Goal: Task Accomplishment & Management: Use online tool/utility

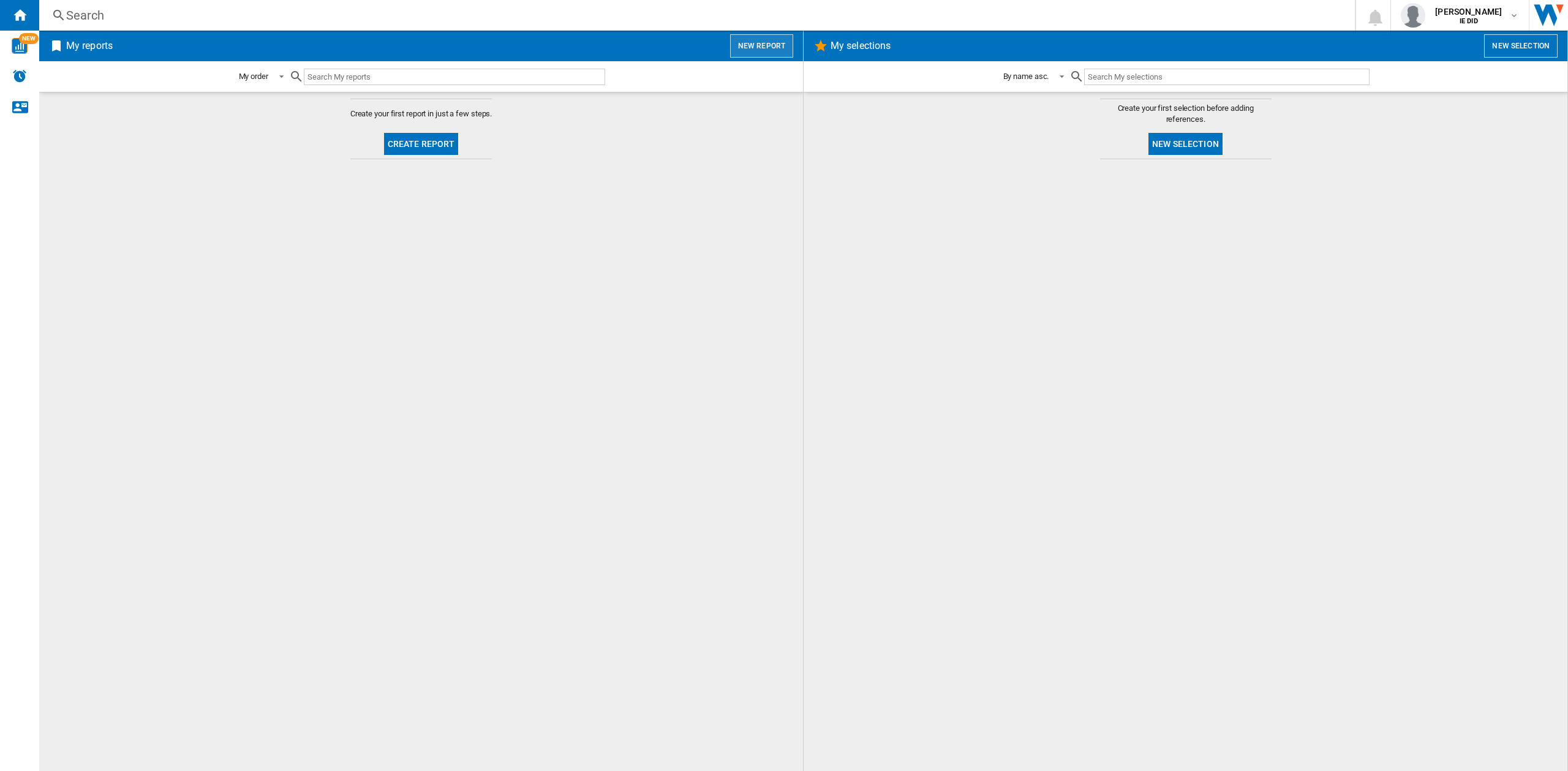
click at [767, 47] on button "New report" at bounding box center [762, 46] width 63 height 24
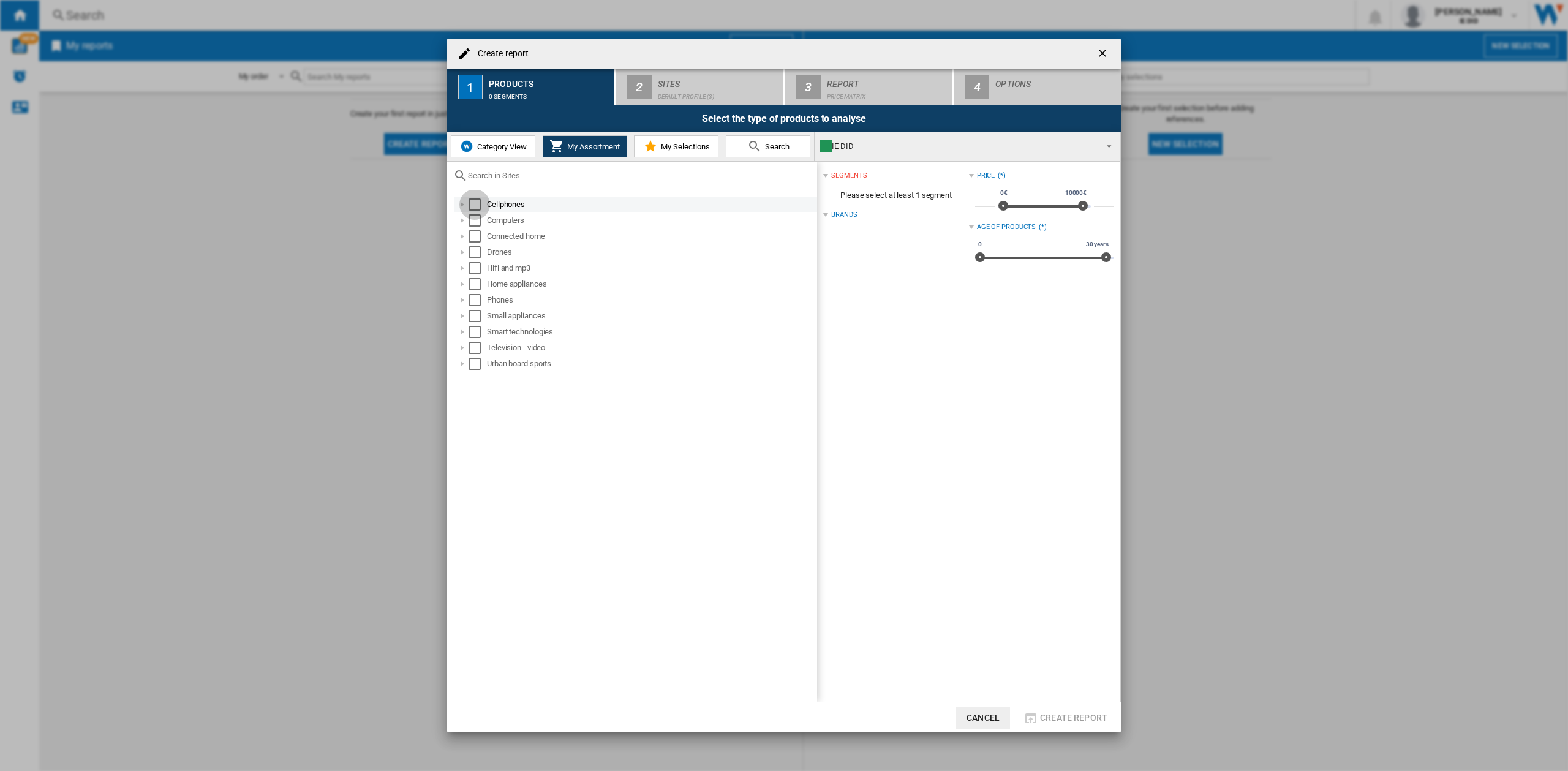
click at [478, 204] on div "Select" at bounding box center [474, 204] width 12 height 12
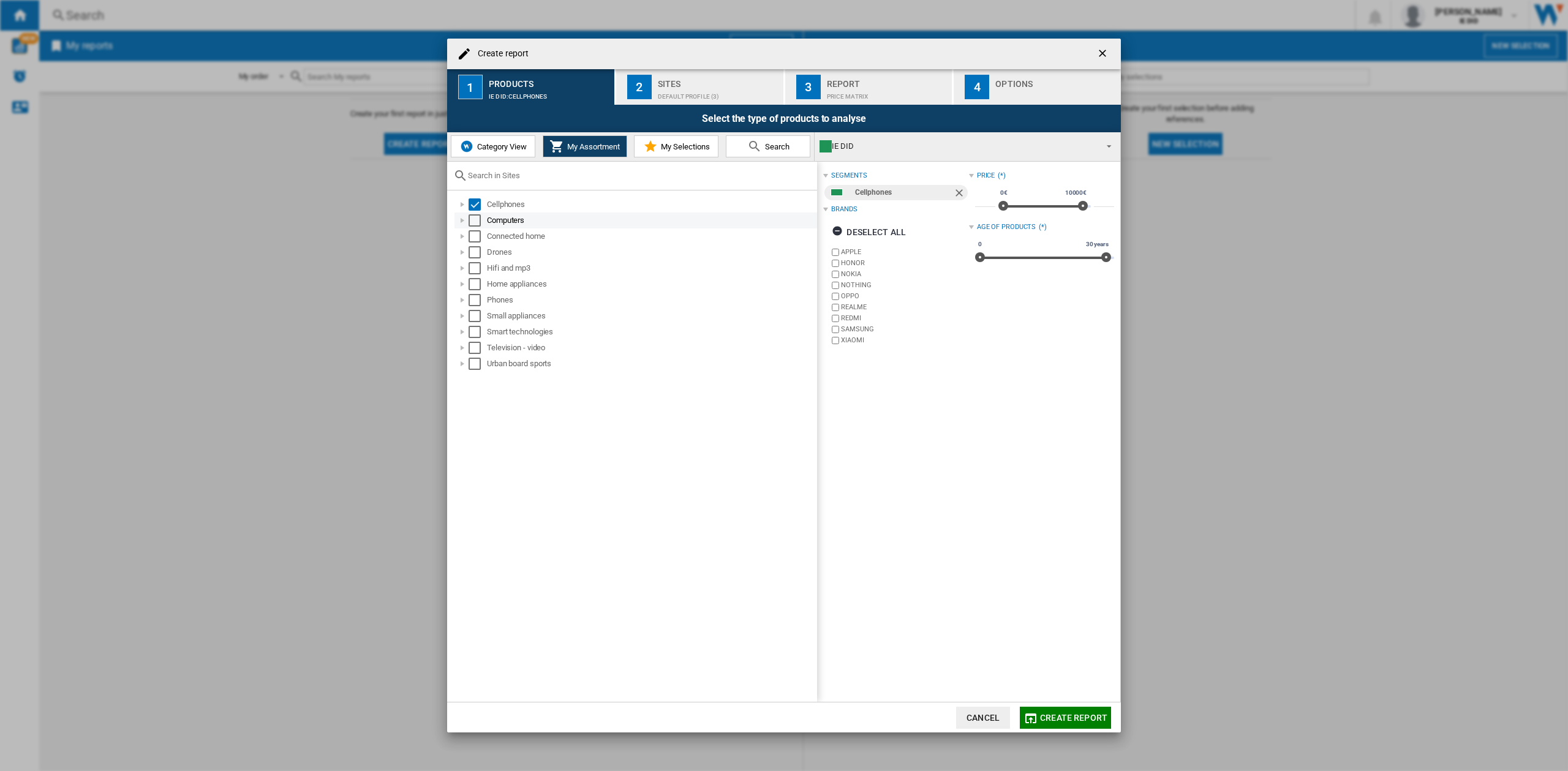
click at [476, 219] on div "Select" at bounding box center [474, 220] width 12 height 12
click at [475, 238] on div "Select" at bounding box center [474, 236] width 12 height 12
click at [475, 259] on div "Drones" at bounding box center [636, 252] width 362 height 16
drag, startPoint x: 473, startPoint y: 249, endPoint x: 475, endPoint y: 264, distance: 15.1
click at [473, 250] on div "Select" at bounding box center [474, 252] width 12 height 12
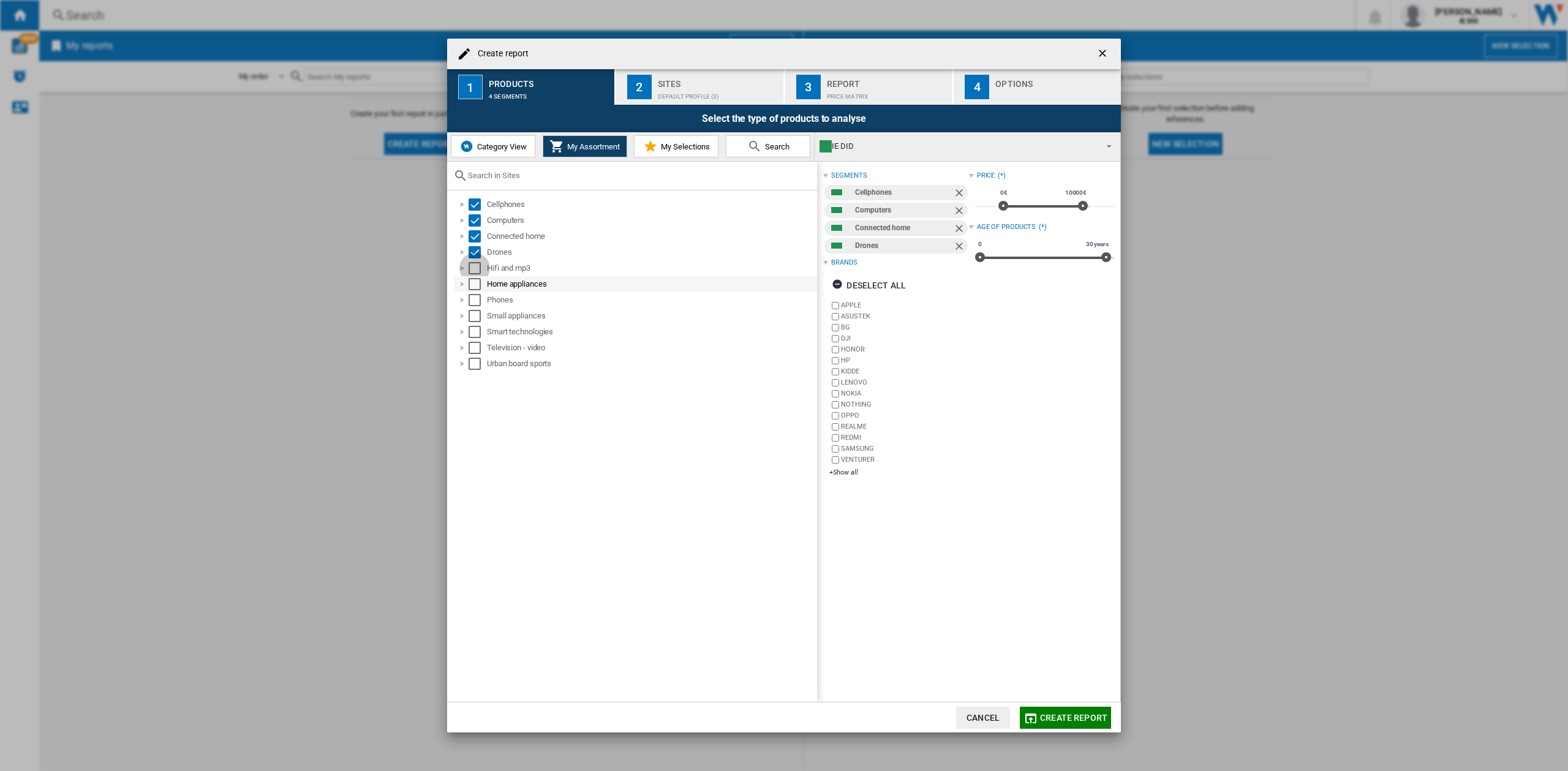
drag, startPoint x: 477, startPoint y: 271, endPoint x: 478, endPoint y: 278, distance: 7.1
click at [478, 271] on div "Select" at bounding box center [474, 268] width 12 height 12
click at [478, 286] on div "Select" at bounding box center [474, 284] width 12 height 12
drag, startPoint x: 475, startPoint y: 300, endPoint x: 475, endPoint y: 309, distance: 9.0
click at [475, 300] on div "Select" at bounding box center [474, 299] width 12 height 12
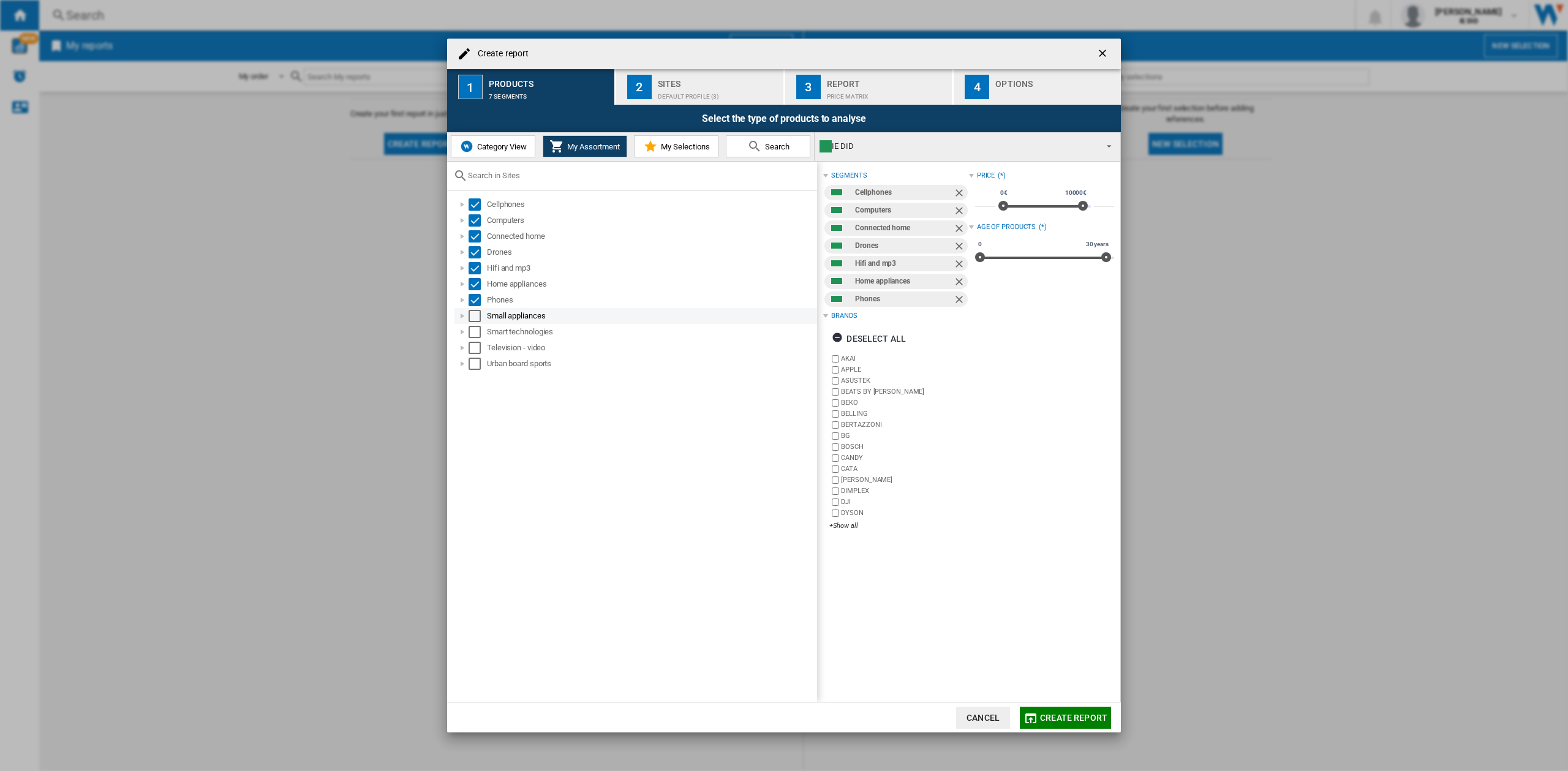
click at [474, 319] on div "Select" at bounding box center [474, 316] width 12 height 12
click at [475, 338] on div "Select" at bounding box center [474, 331] width 12 height 12
drag, startPoint x: 476, startPoint y: 352, endPoint x: 475, endPoint y: 362, distance: 10.0
click at [476, 352] on div "Select" at bounding box center [474, 348] width 12 height 12
click at [474, 364] on div "Select" at bounding box center [474, 363] width 12 height 12
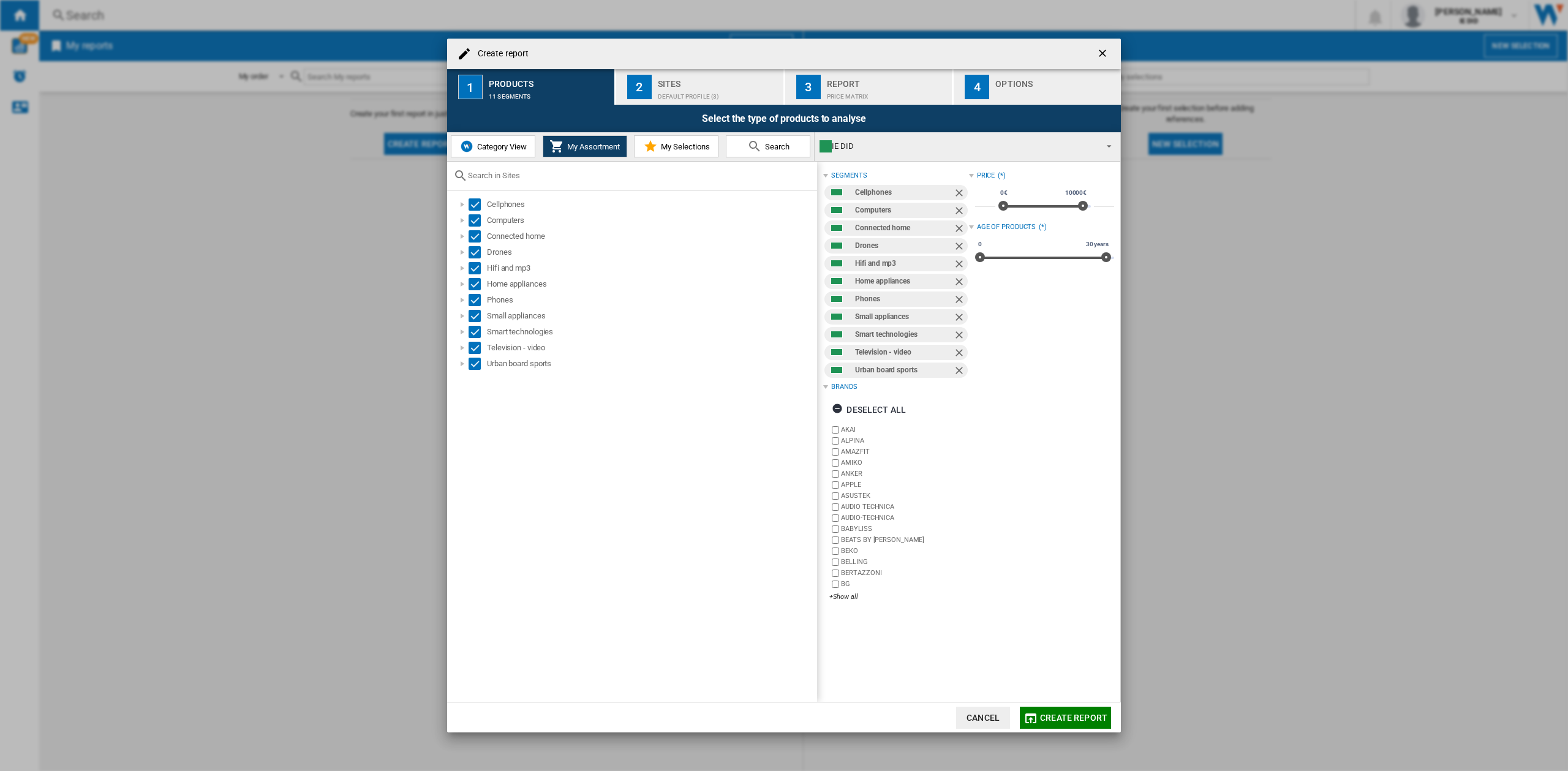
click at [701, 87] on div "Default profile (3)" at bounding box center [718, 94] width 121 height 13
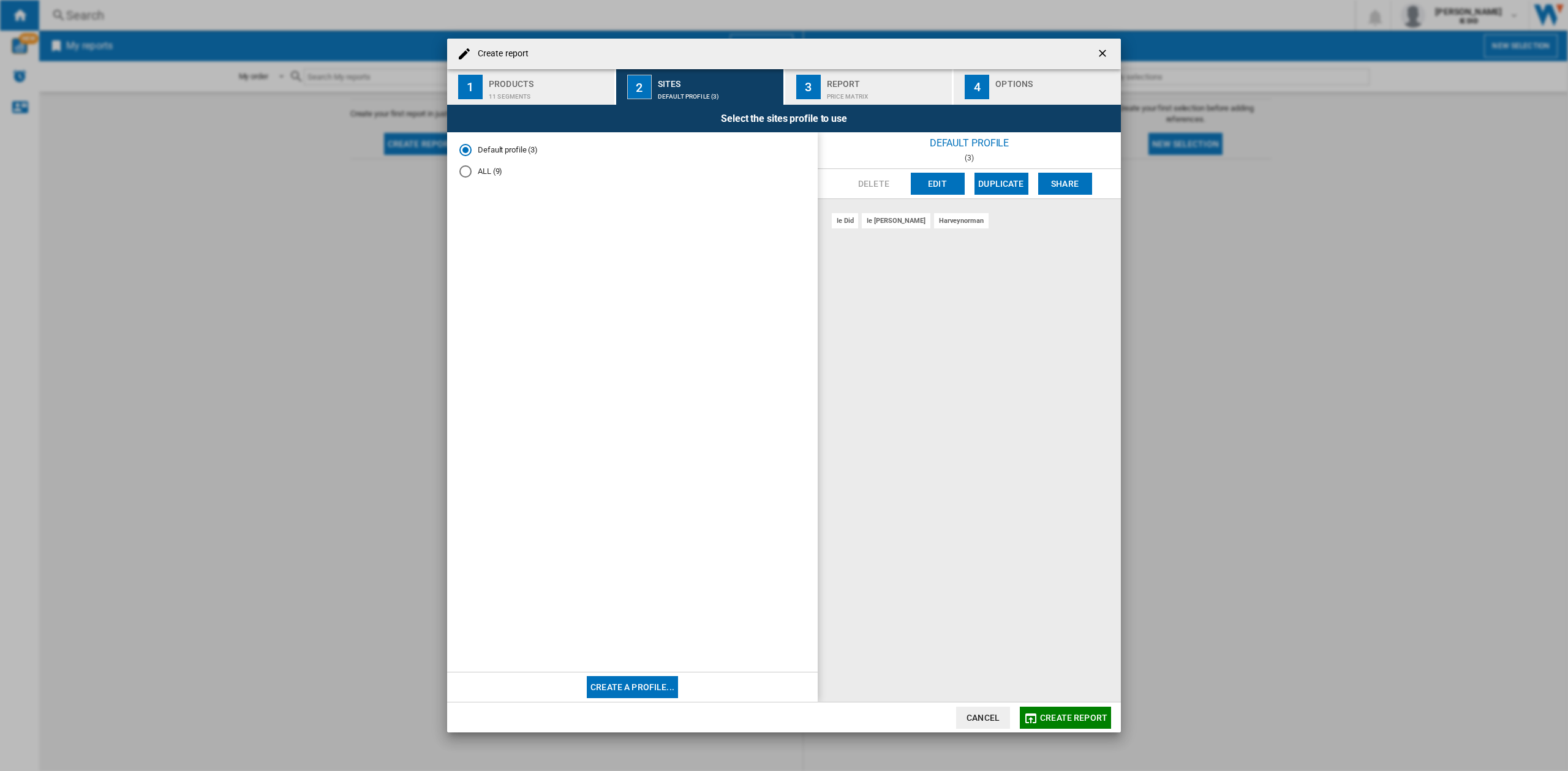
click at [466, 172] on div "ALL (9)" at bounding box center [465, 171] width 12 height 12
click at [1083, 719] on span "Create report" at bounding box center [1073, 718] width 68 height 10
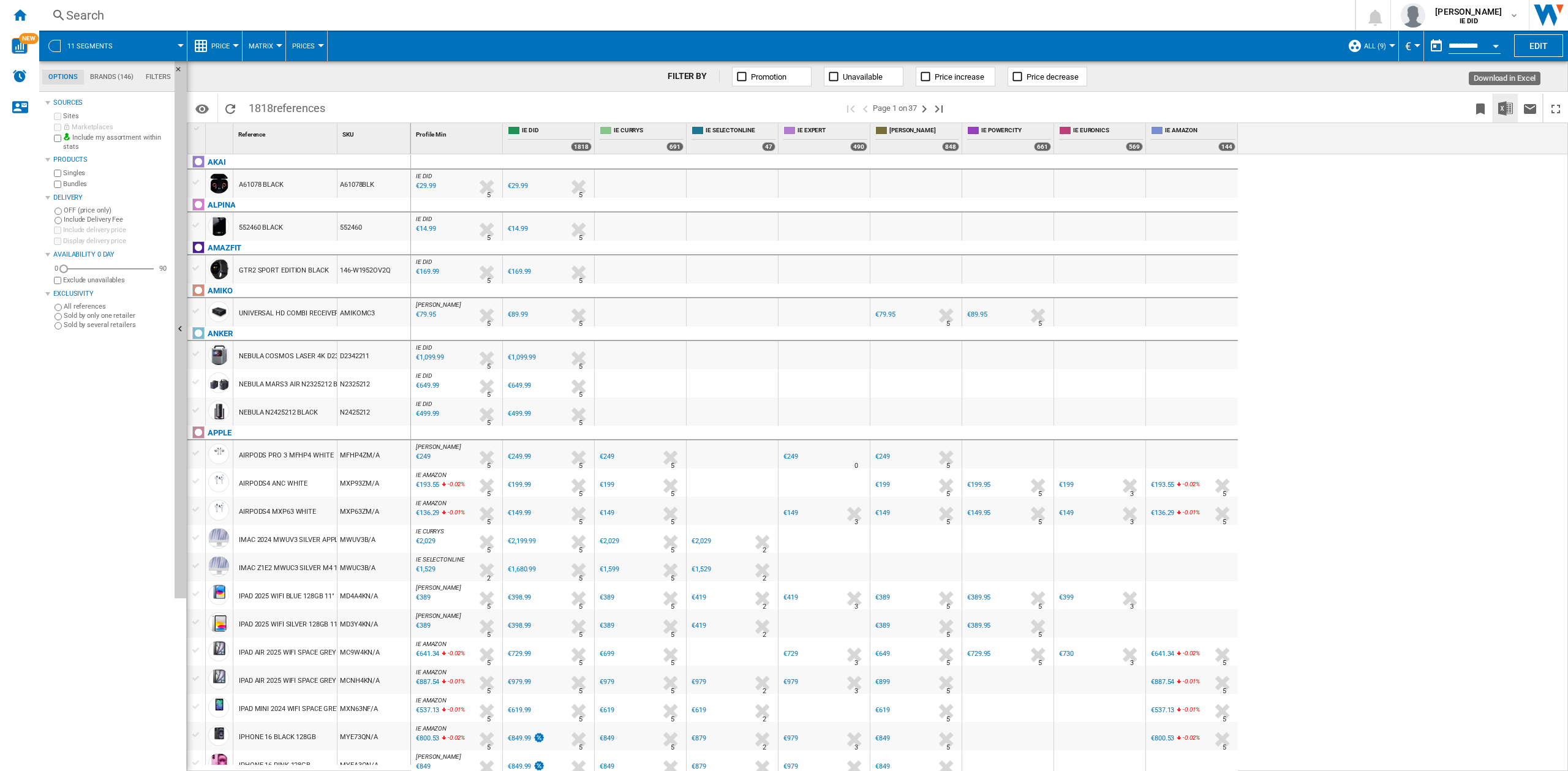
click at [1504, 114] on img "Download in Excel" at bounding box center [1506, 109] width 15 height 15
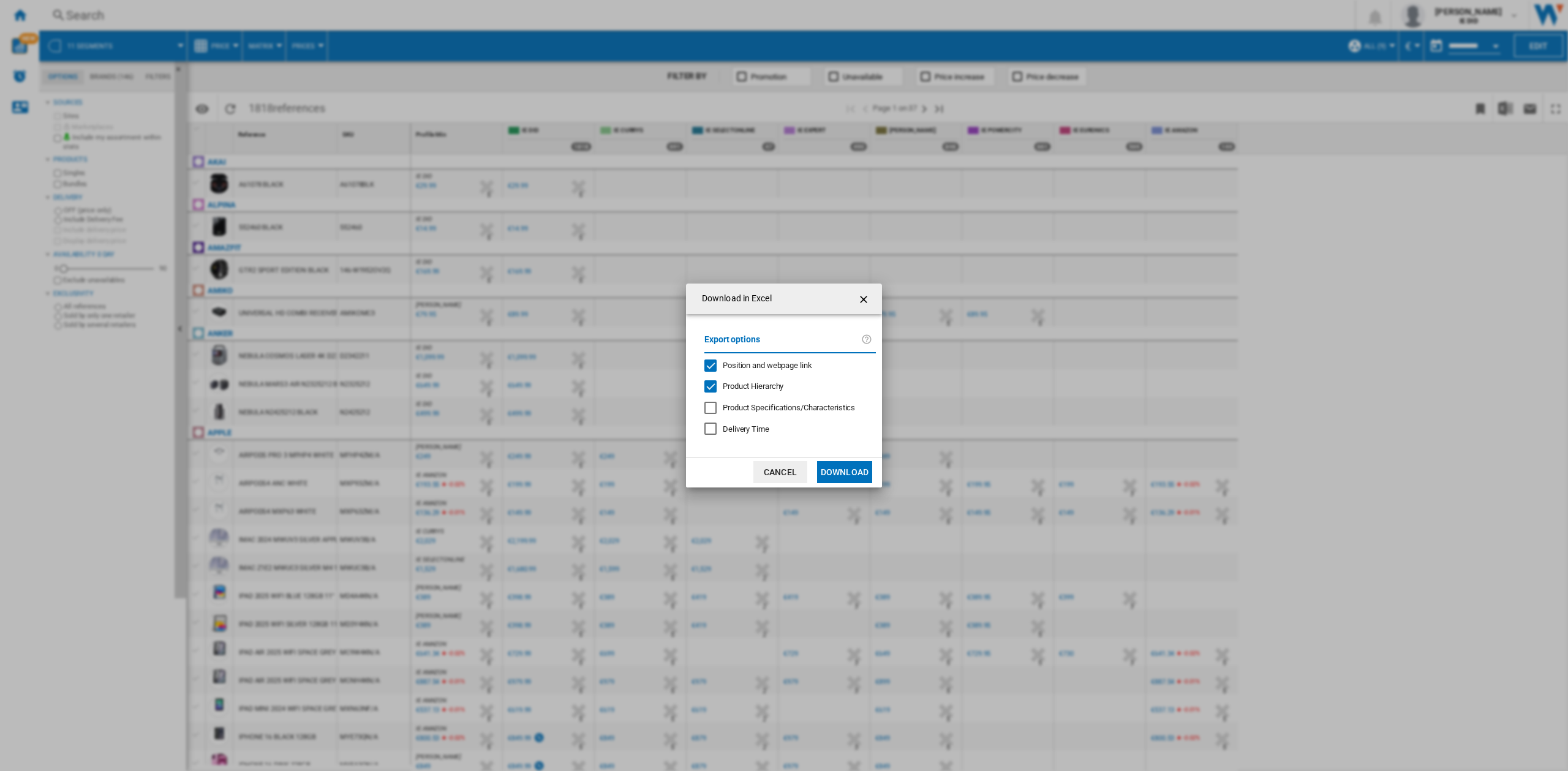
click at [843, 467] on button "Download" at bounding box center [845, 472] width 56 height 22
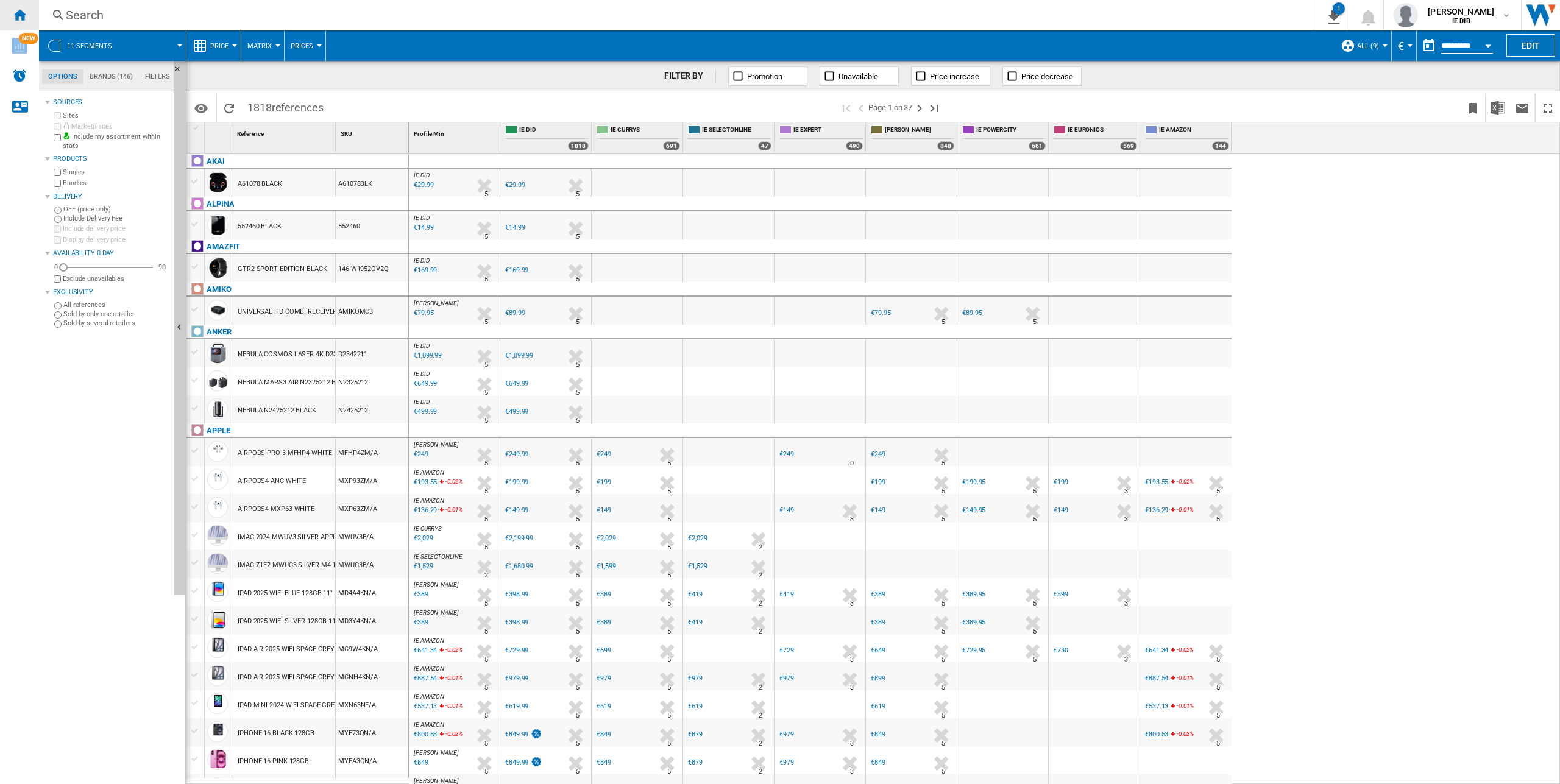
click at [9, 11] on div "Home" at bounding box center [19, 15] width 39 height 31
